Goal: Information Seeking & Learning: Learn about a topic

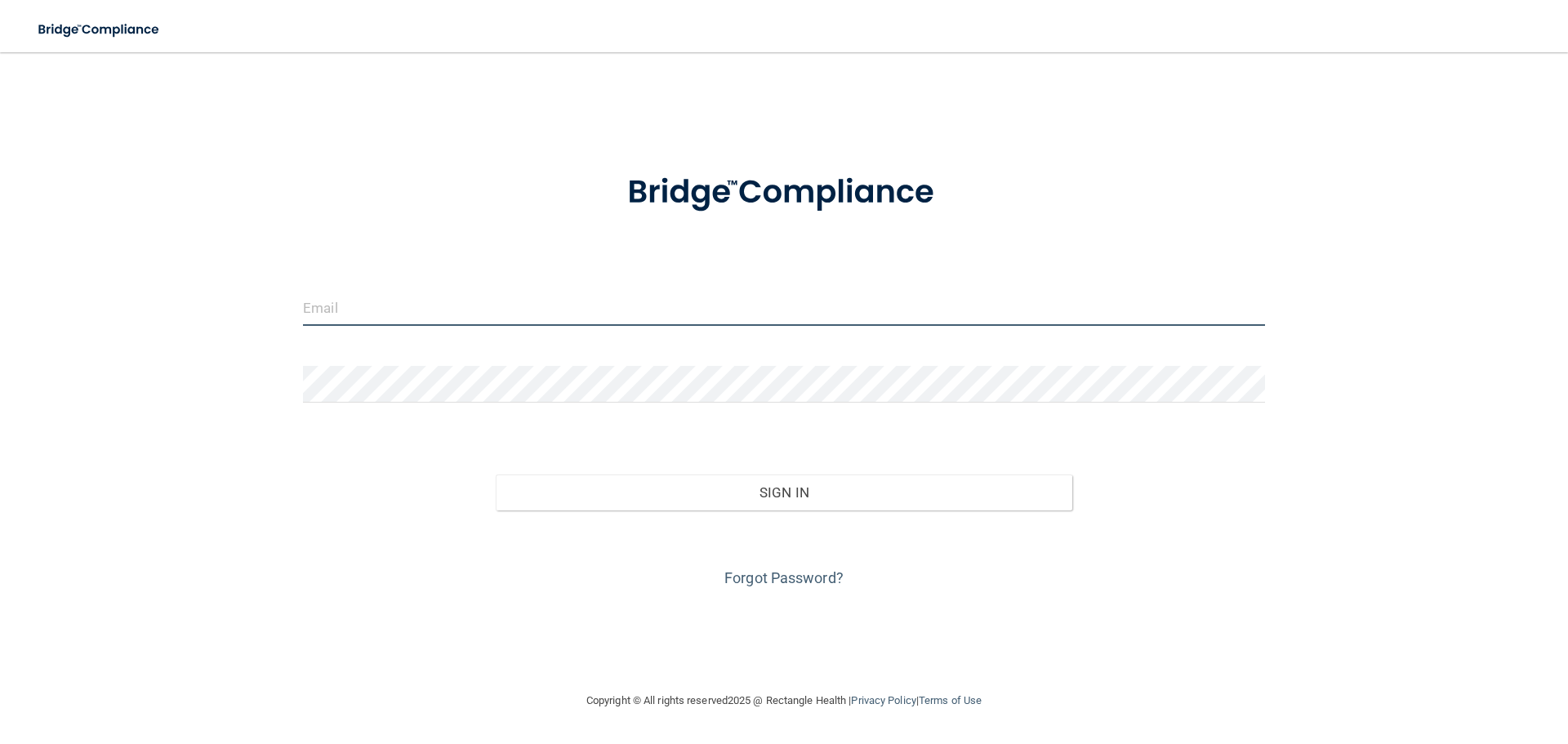
click at [532, 307] on input "email" at bounding box center [784, 307] width 962 height 36
type input "[EMAIL_ADDRESS][DOMAIN_NAME]"
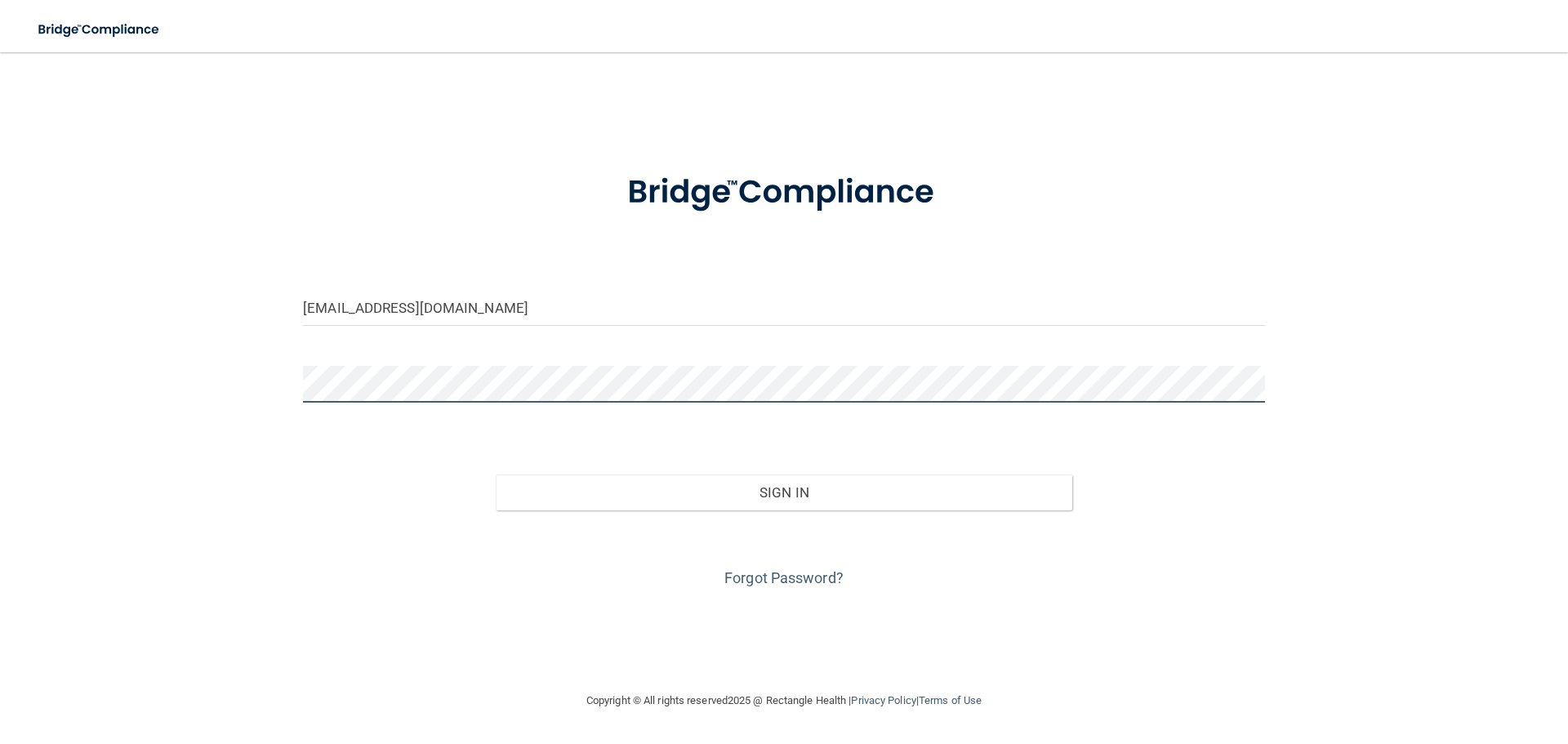
click at [496, 475] on button "Sign In" at bounding box center [784, 493] width 578 height 36
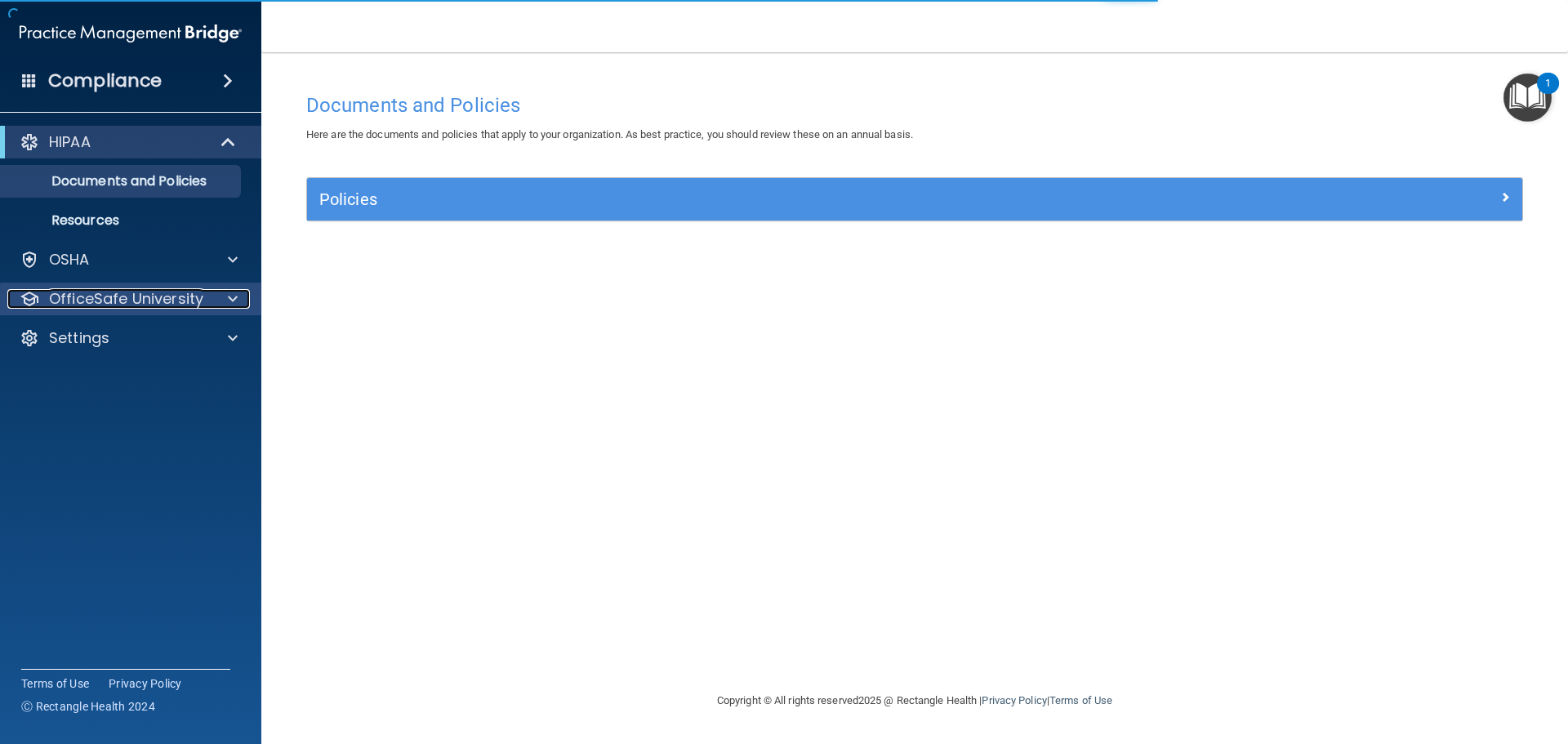
click at [108, 300] on p "OfficeSafe University" at bounding box center [126, 299] width 155 height 20
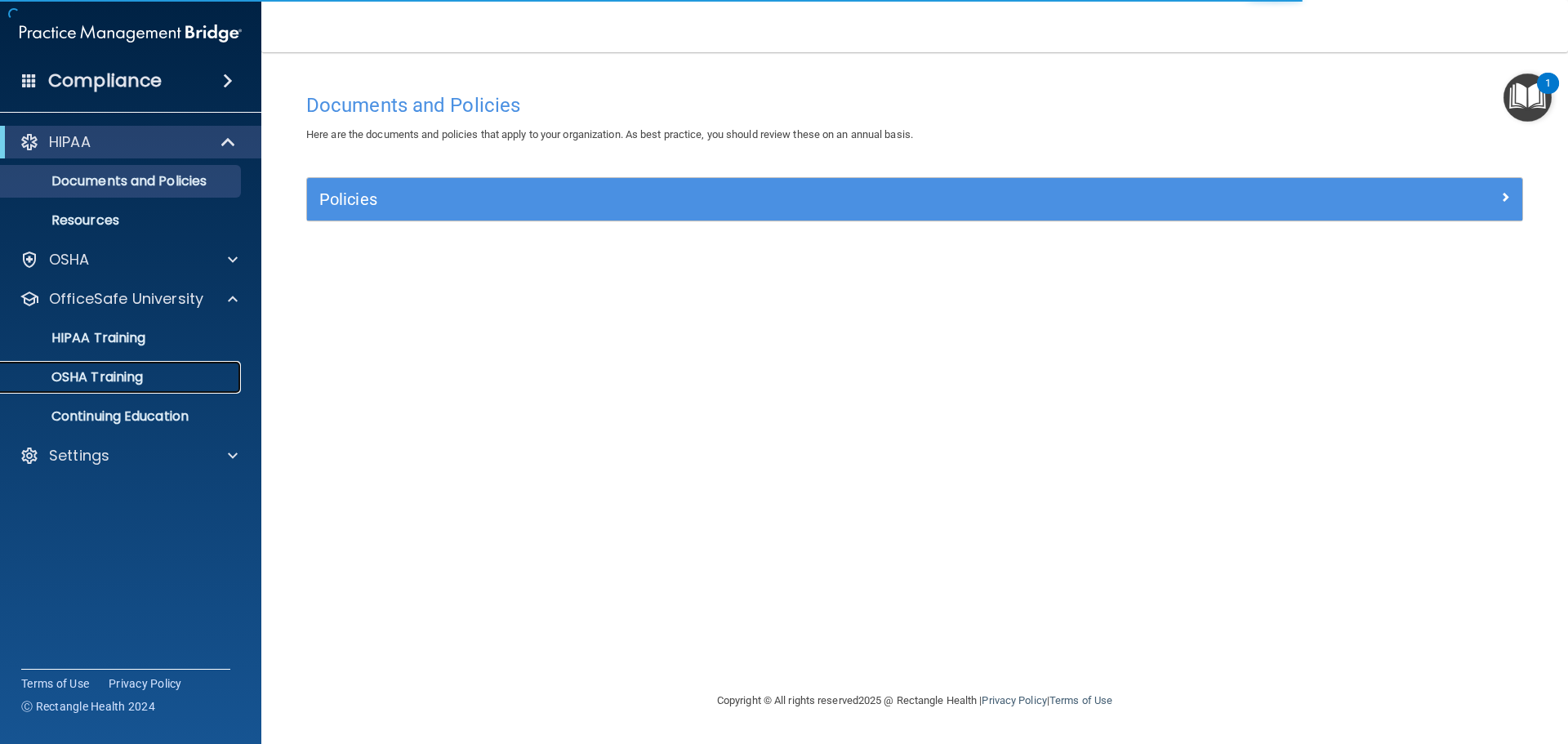
click at [112, 377] on p "OSHA Training" at bounding box center [76, 377] width 132 height 16
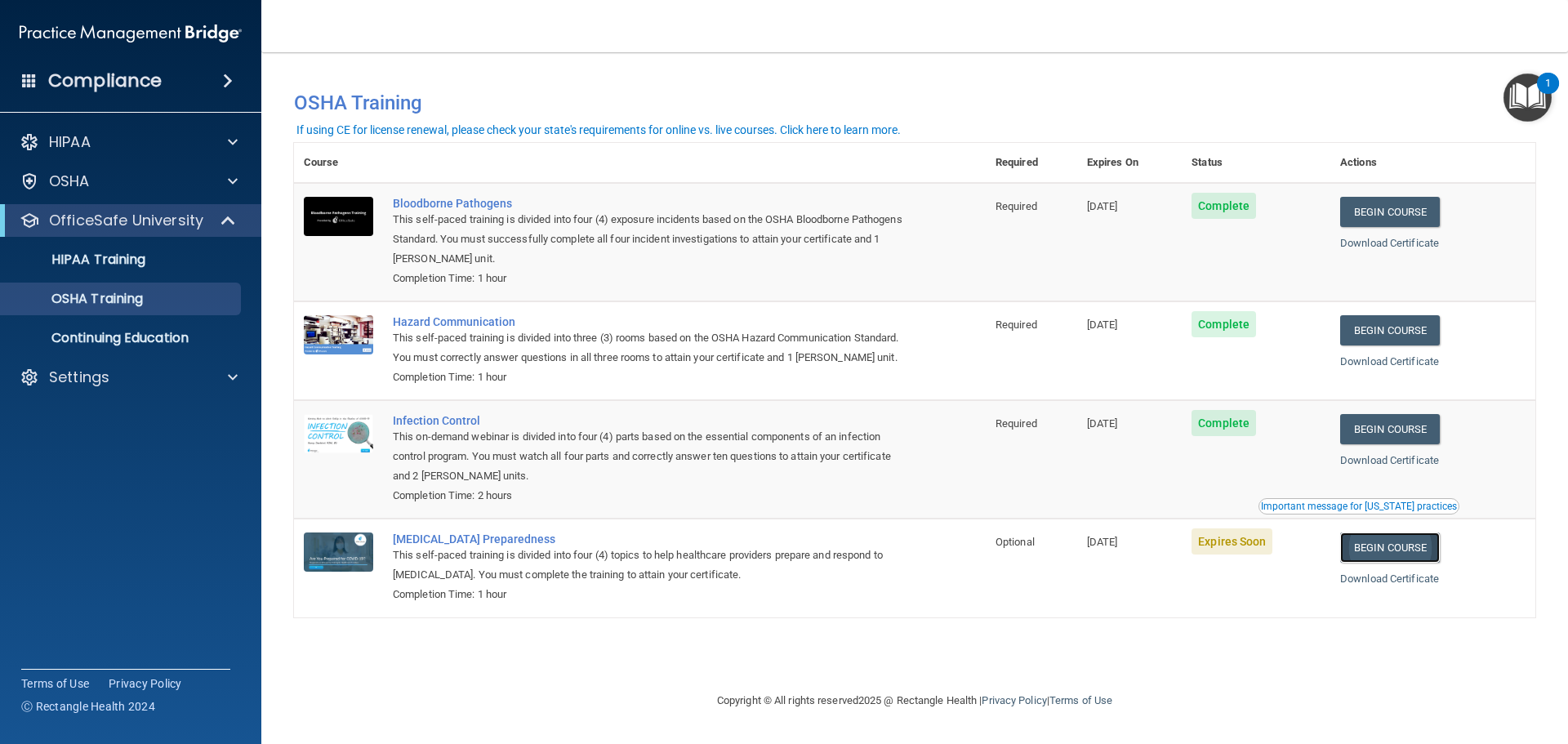
click at [1403, 563] on link "Begin Course" at bounding box center [1390, 547] width 100 height 30
click at [67, 380] on p "Settings" at bounding box center [79, 377] width 60 height 20
click at [186, 76] on div "Compliance" at bounding box center [130, 81] width 261 height 36
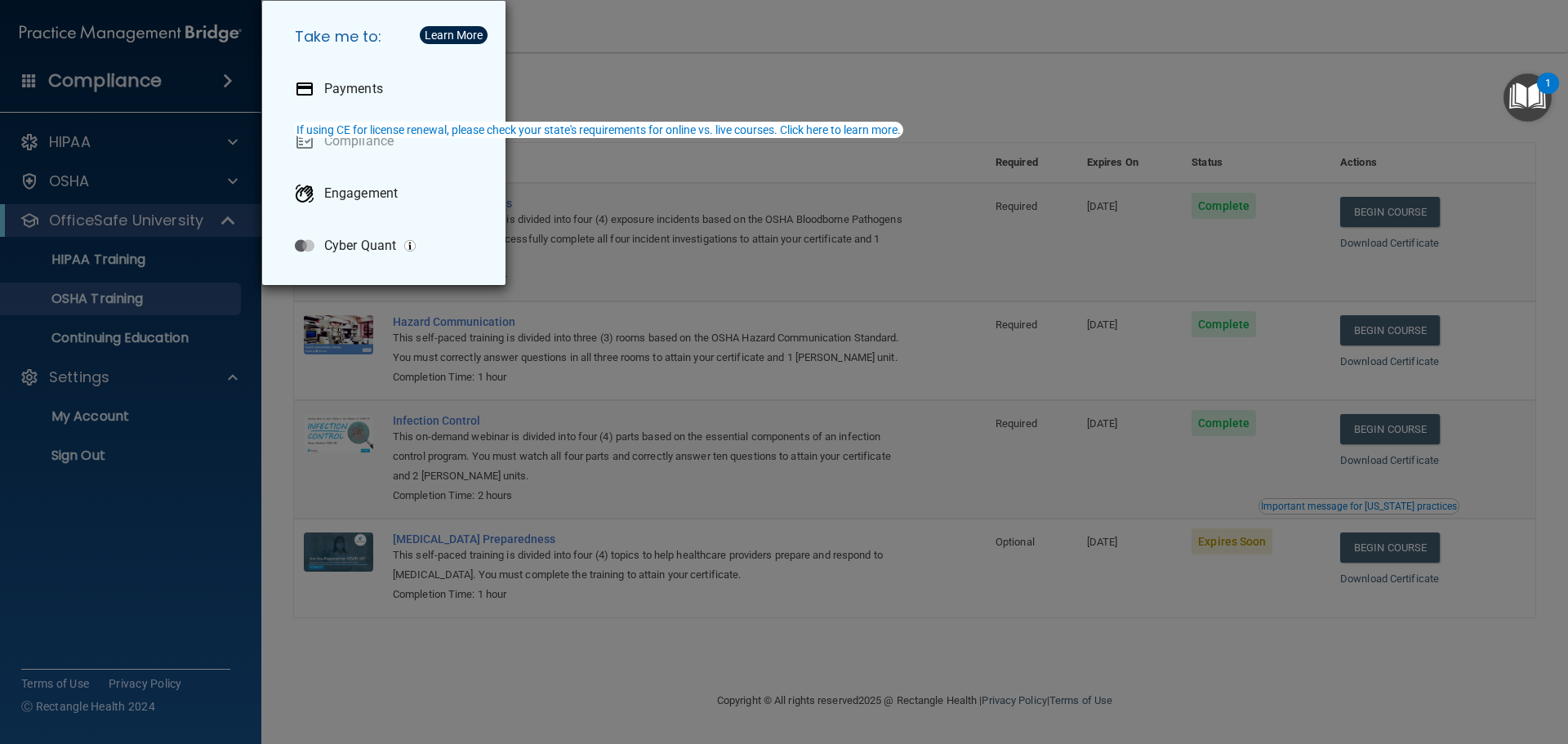
click at [128, 500] on div "Take me to: Payments Compliance Engagement Cyber Quant" at bounding box center [784, 372] width 1568 height 744
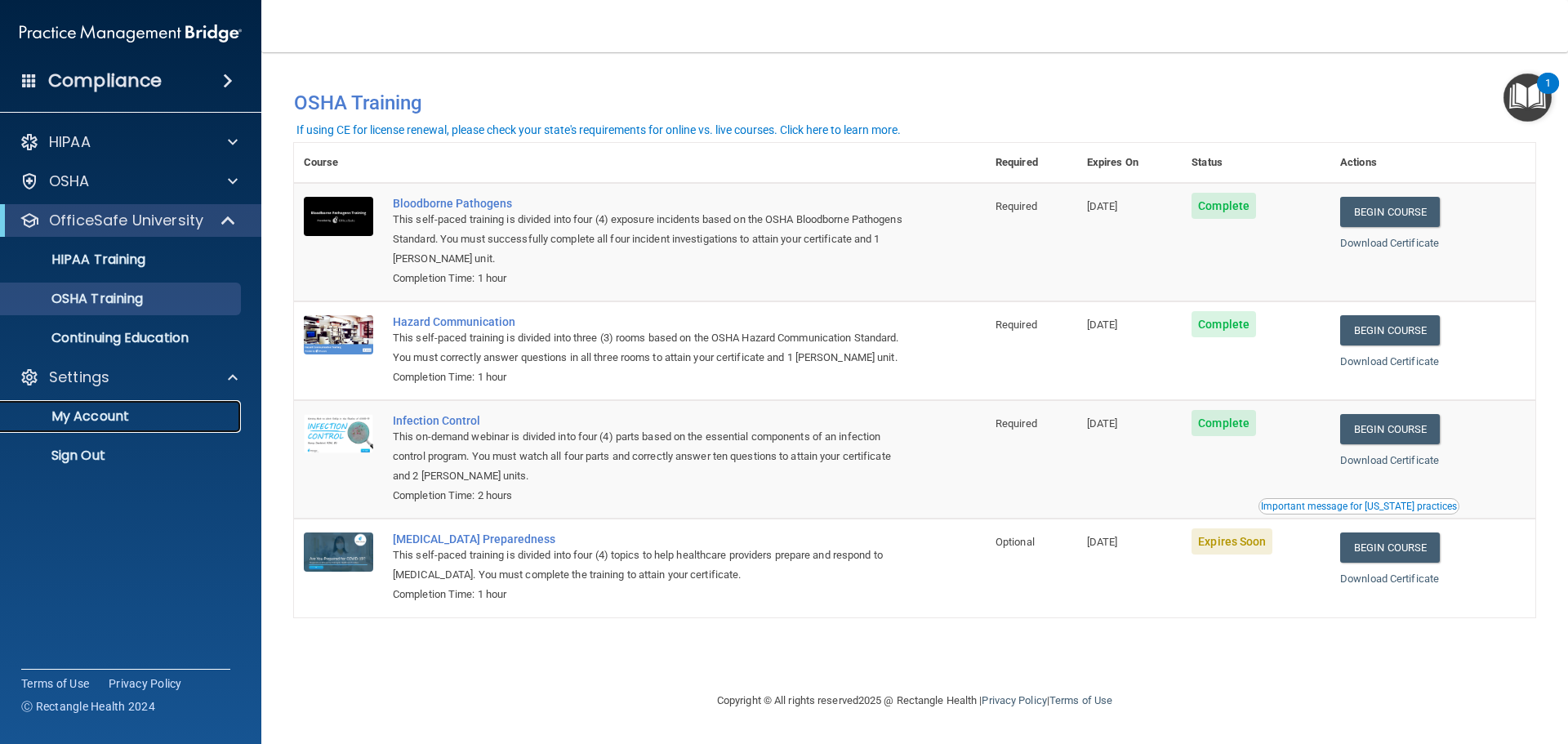
click at [92, 420] on p "My Account" at bounding box center [122, 417] width 223 height 16
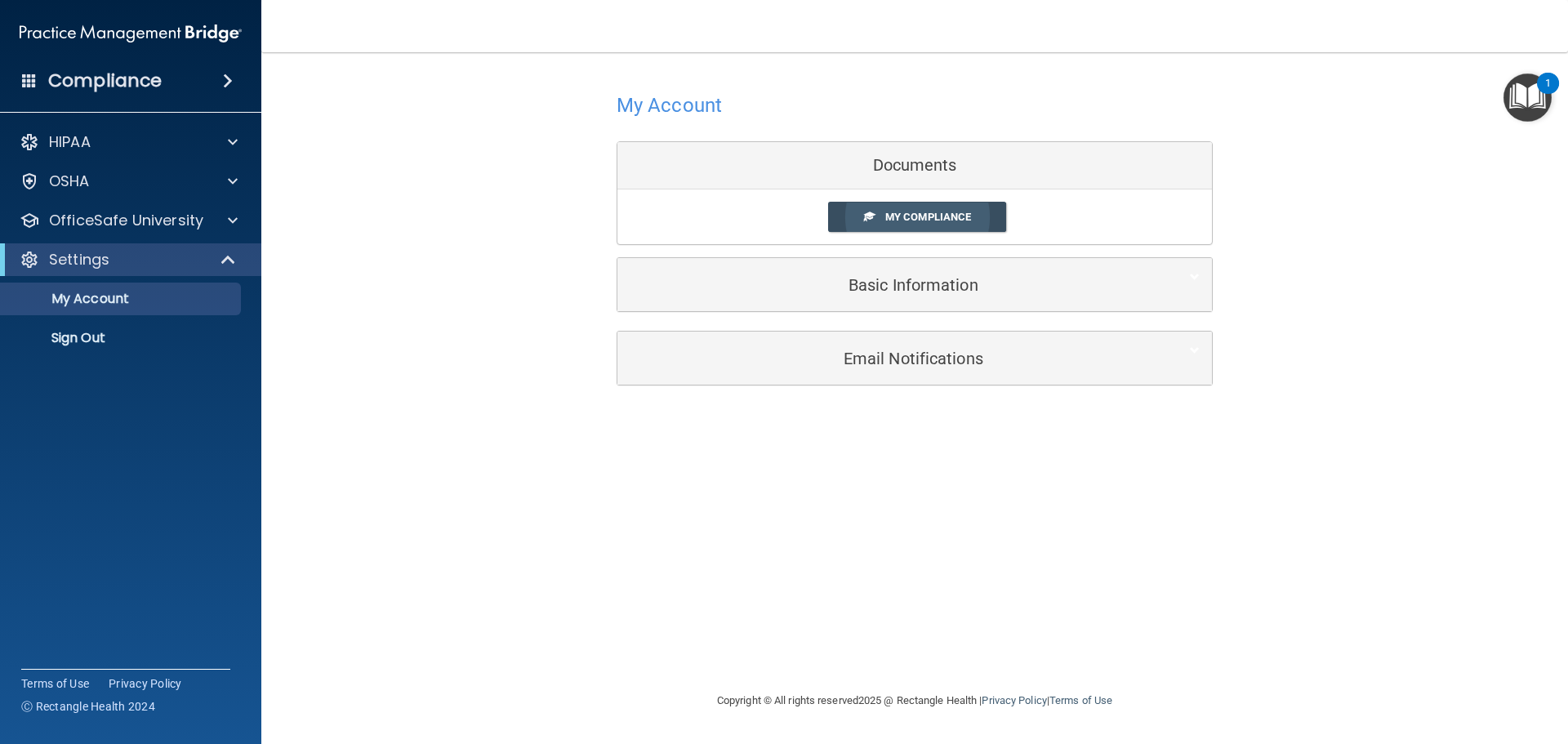
click at [942, 212] on link "My Compliance" at bounding box center [917, 216] width 179 height 30
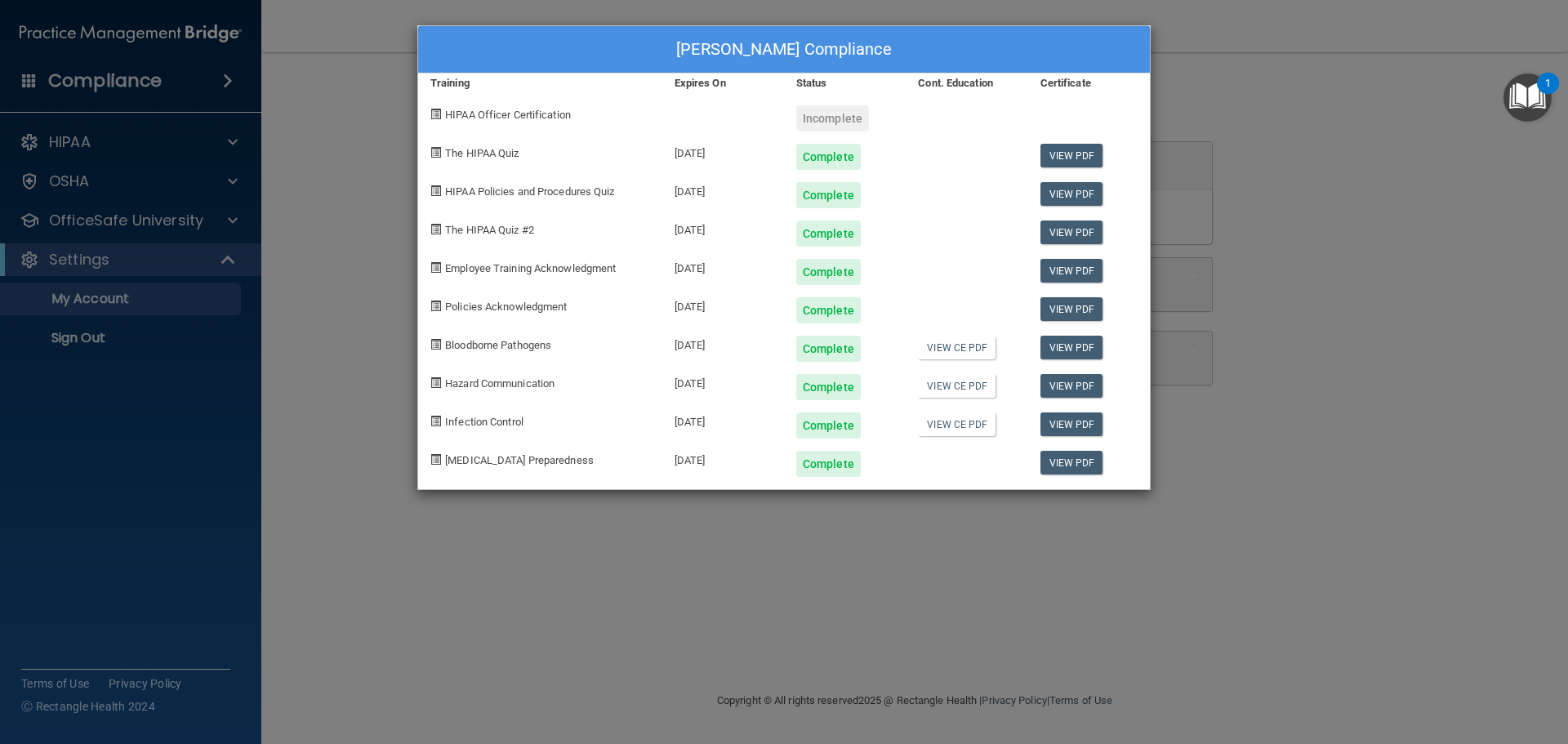
click at [851, 609] on div "Liz Fink's Compliance Training Expires On Status Cont. Education Certificate HI…" at bounding box center [784, 372] width 1568 height 744
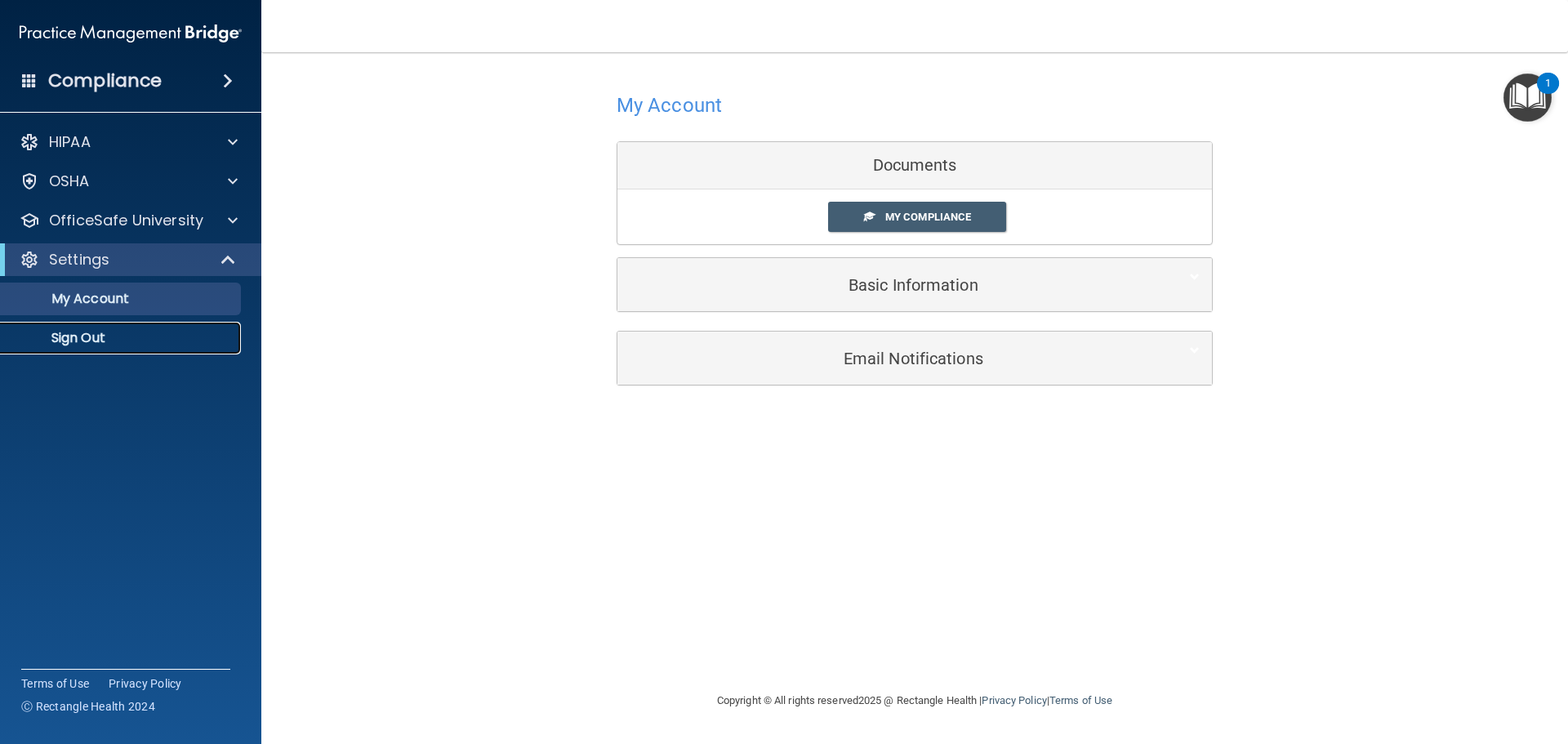
click at [95, 340] on p "Sign Out" at bounding box center [122, 338] width 223 height 16
click at [85, 297] on p "My Account" at bounding box center [122, 299] width 223 height 16
